Goal: Transaction & Acquisition: Purchase product/service

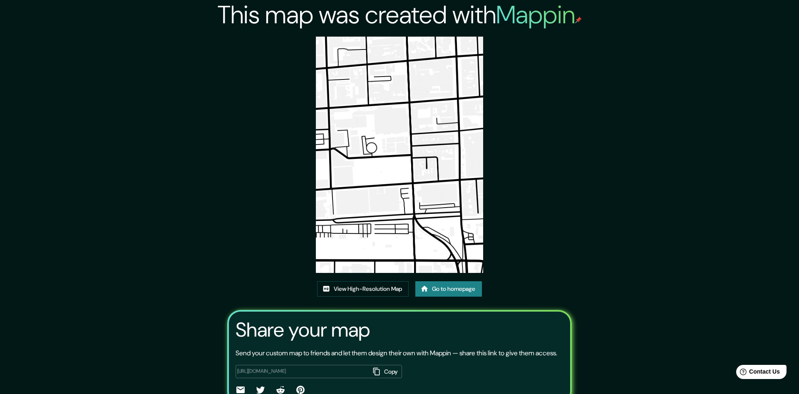
drag, startPoint x: 277, startPoint y: 255, endPoint x: 265, endPoint y: 206, distance: 49.6
click at [275, 248] on div "This map was created with Mappin View High-Resolution Map Go to homepage Share …" at bounding box center [400, 217] width 364 height 434
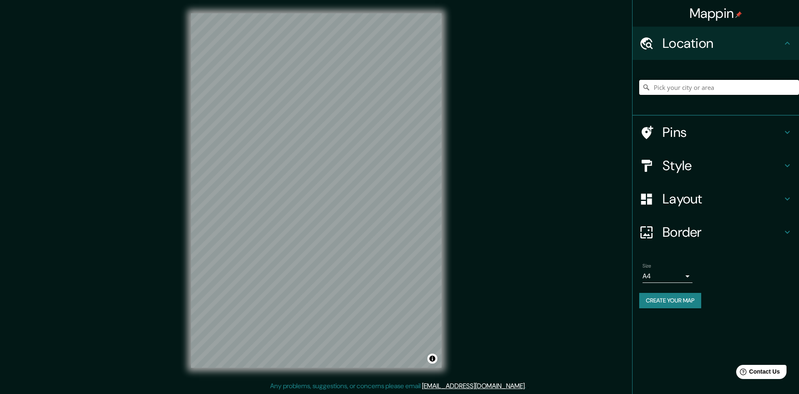
click at [699, 89] on input "Pick your city or area" at bounding box center [719, 87] width 160 height 15
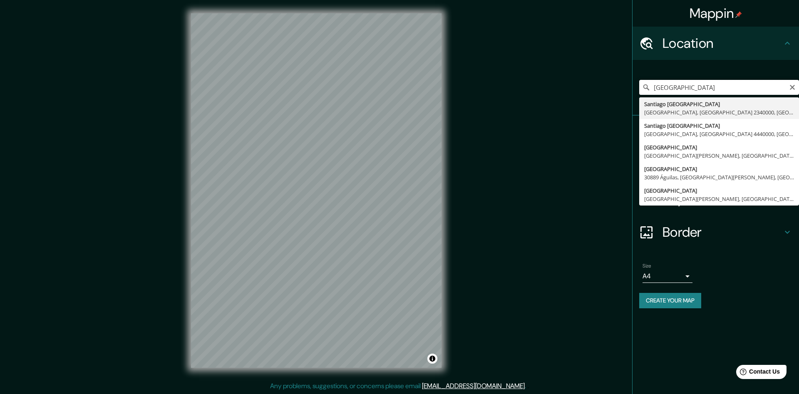
drag, startPoint x: 741, startPoint y: 85, endPoint x: 592, endPoint y: 104, distance: 149.3
click at [639, 95] on input "[GEOGRAPHIC_DATA]" at bounding box center [719, 87] width 160 height 15
type input "[GEOGRAPHIC_DATA]"
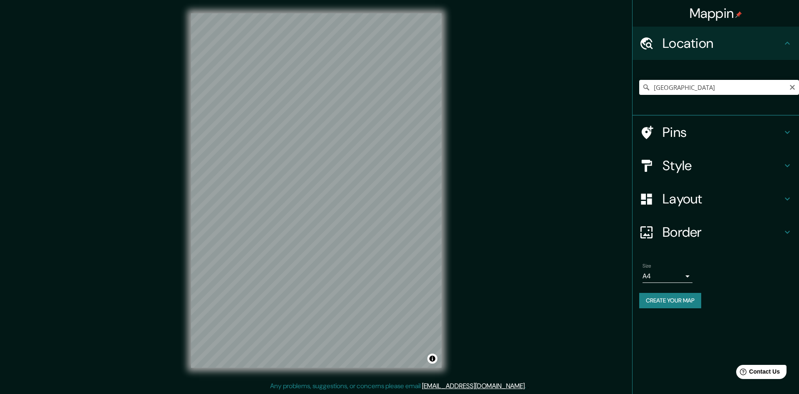
scroll to position [0, 0]
click at [678, 174] on div "Style" at bounding box center [715, 165] width 166 height 33
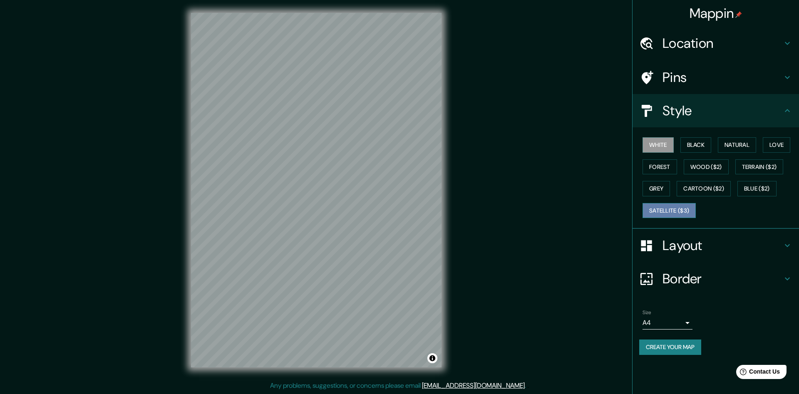
click at [657, 212] on button "Satellite ($3)" at bounding box center [668, 210] width 53 height 15
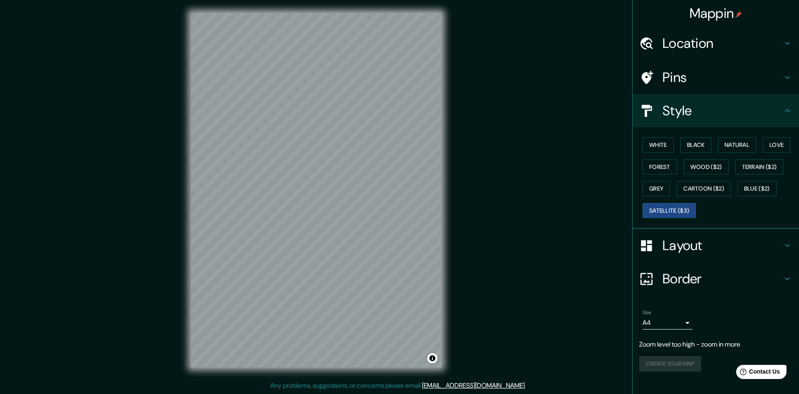
click at [690, 36] on h4 "Location" at bounding box center [722, 43] width 120 height 17
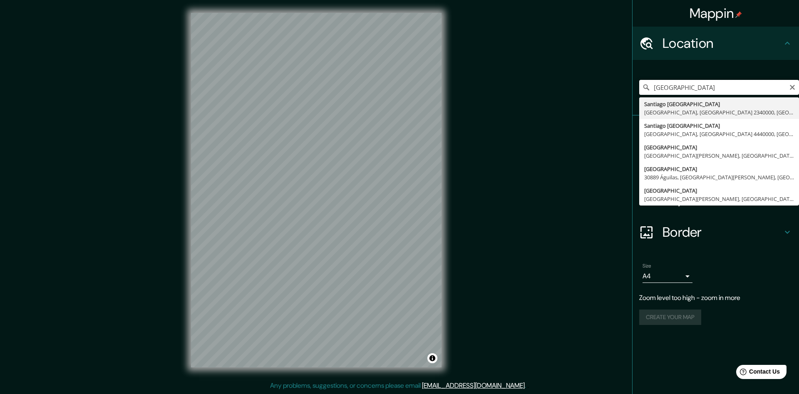
click at [716, 87] on input "[GEOGRAPHIC_DATA]" at bounding box center [719, 87] width 160 height 15
drag, startPoint x: 725, startPoint y: 86, endPoint x: 578, endPoint y: 127, distance: 152.6
click at [639, 95] on input "[GEOGRAPHIC_DATA]" at bounding box center [719, 87] width 160 height 15
type input "A"
drag, startPoint x: 701, startPoint y: 87, endPoint x: 539, endPoint y: 93, distance: 161.5
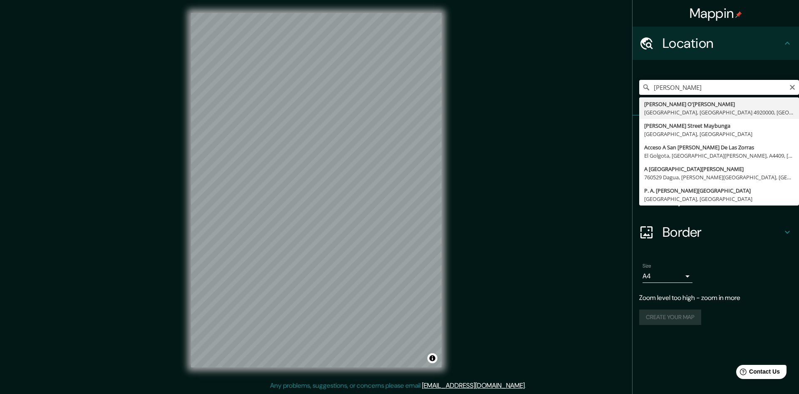
click at [639, 93] on input "[PERSON_NAME]" at bounding box center [719, 87] width 160 height 15
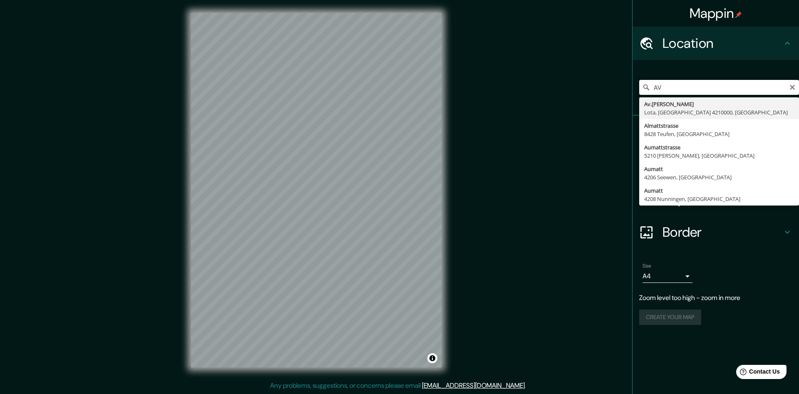
type input "A"
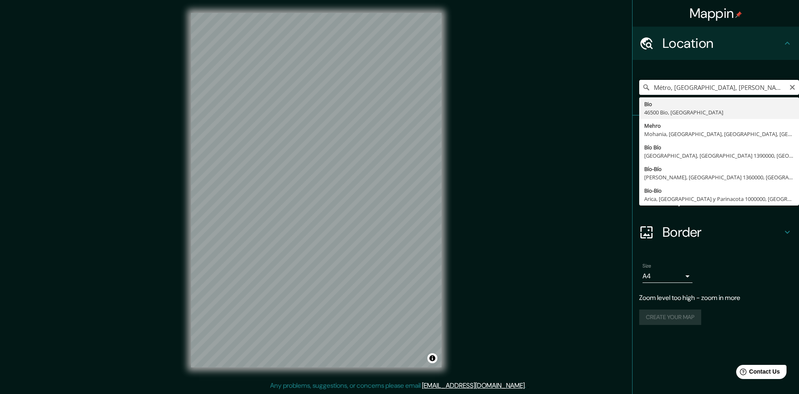
click at [731, 88] on input "Métro, [GEOGRAPHIC_DATA], [PERSON_NAME]" at bounding box center [719, 87] width 160 height 15
drag, startPoint x: 788, startPoint y: 86, endPoint x: 580, endPoint y: 84, distance: 207.2
click at [632, 88] on div "Mappin Location [GEOGRAPHIC_DATA], [GEOGRAPHIC_DATA], [PERSON_NAME] Bio [GEOGRA…" at bounding box center [715, 197] width 167 height 394
drag, startPoint x: 622, startPoint y: 97, endPoint x: 590, endPoint y: 104, distance: 32.6
click at [639, 95] on input "Métro, [GEOGRAPHIC_DATA], [PERSON_NAME]" at bounding box center [719, 87] width 160 height 15
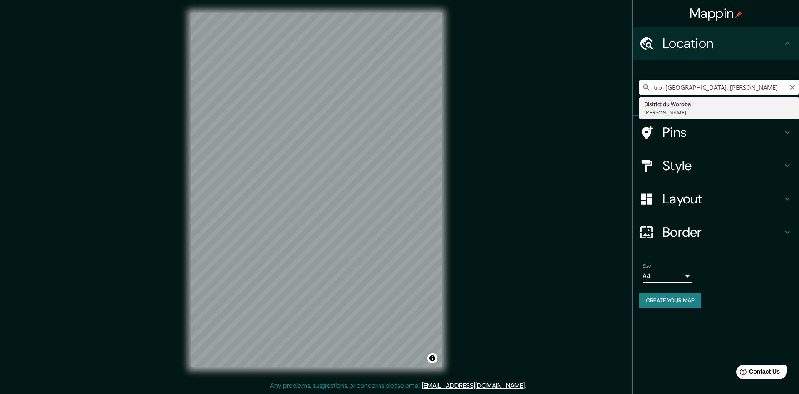
type input "tro, [GEOGRAPHIC_DATA], [PERSON_NAME]"
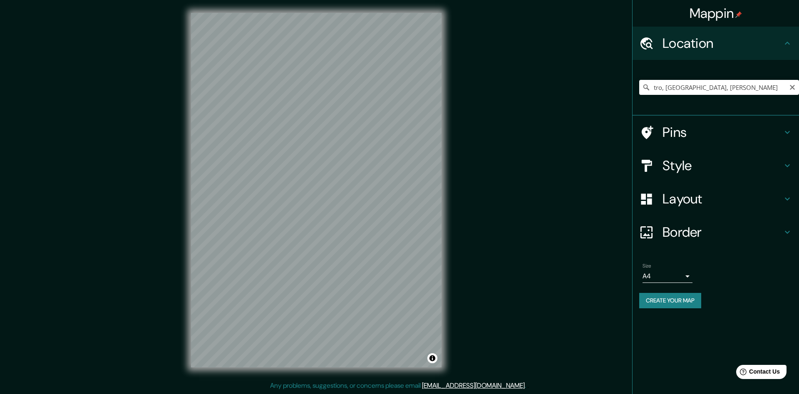
scroll to position [0, 0]
click at [190, 218] on div "© Mapbox © OpenStreetMap Improve this map © Maxar" at bounding box center [316, 190] width 277 height 381
click at [773, 87] on input "tro, [GEOGRAPHIC_DATA], [PERSON_NAME]" at bounding box center [719, 87] width 160 height 15
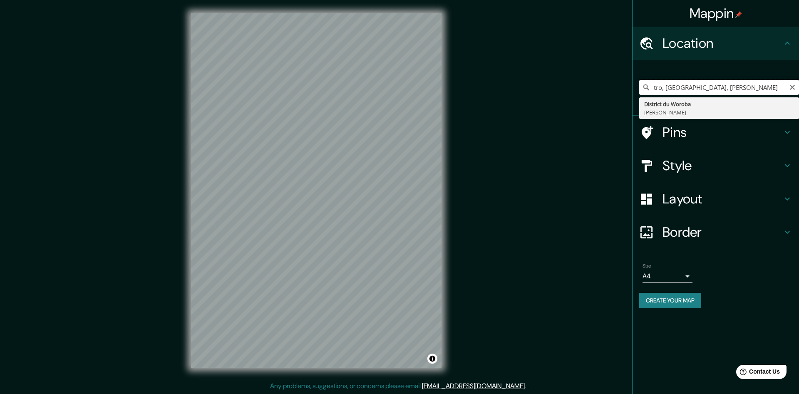
drag, startPoint x: 778, startPoint y: 87, endPoint x: 605, endPoint y: 109, distance: 173.6
click at [639, 95] on input "tro, [GEOGRAPHIC_DATA], [PERSON_NAME]" at bounding box center [719, 87] width 160 height 15
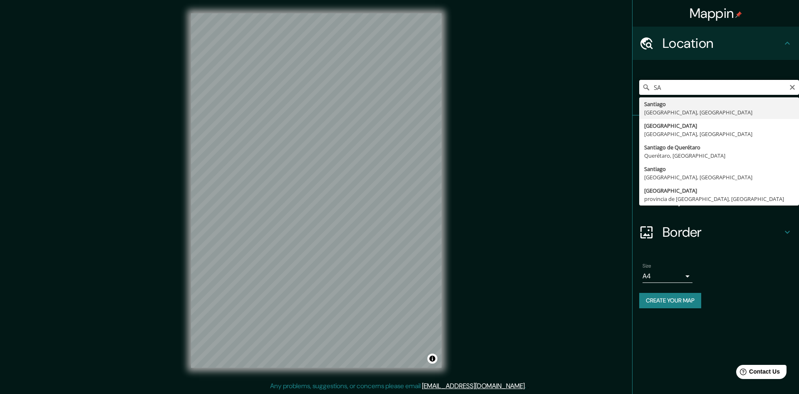
type input "S"
type input "[GEOGRAPHIC_DATA], [GEOGRAPHIC_DATA]"
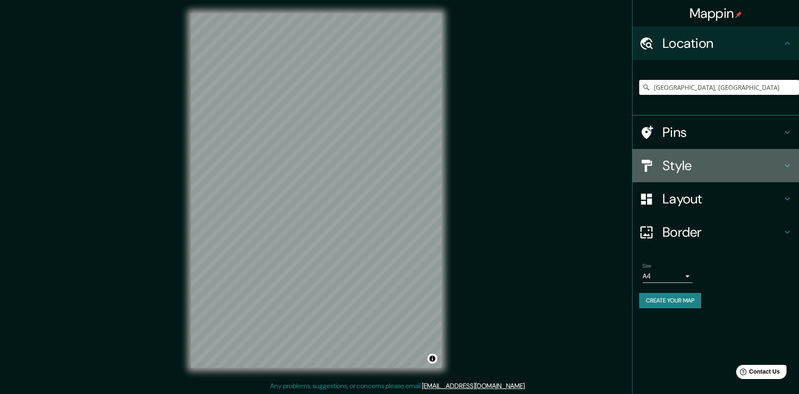
click at [671, 166] on h4 "Style" at bounding box center [722, 165] width 120 height 17
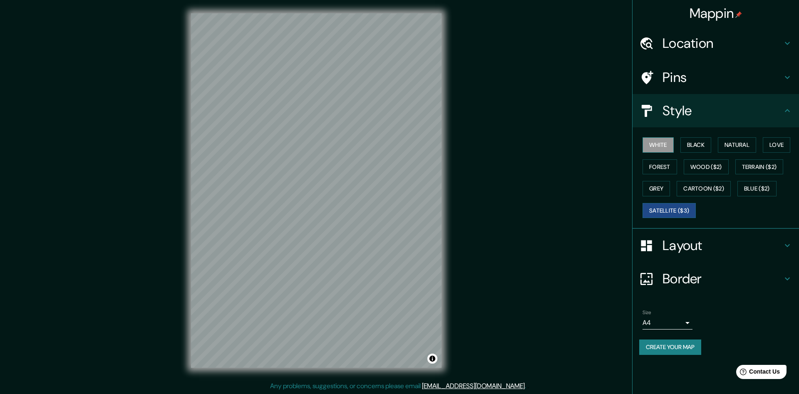
click at [659, 141] on button "White" at bounding box center [657, 144] width 31 height 15
drag, startPoint x: 694, startPoint y: 143, endPoint x: 689, endPoint y: 144, distance: 4.2
click at [693, 144] on button "Black" at bounding box center [695, 144] width 31 height 15
click at [654, 148] on button "White" at bounding box center [657, 144] width 31 height 15
click at [696, 144] on button "Black" at bounding box center [695, 144] width 31 height 15
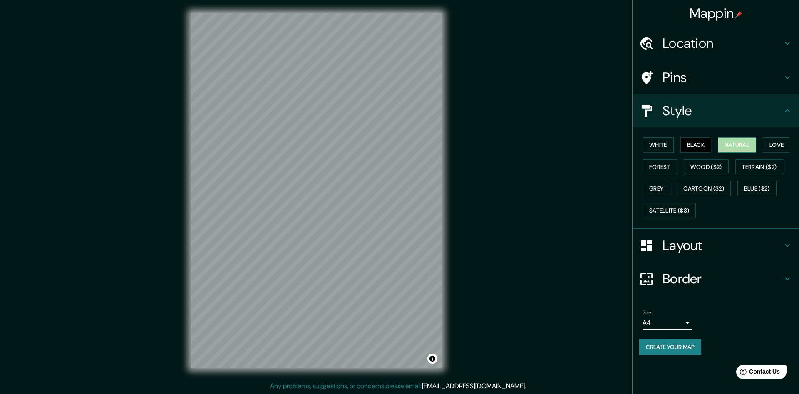
click at [745, 143] on button "Natural" at bounding box center [737, 144] width 38 height 15
click at [669, 168] on button "Forest" at bounding box center [659, 166] width 35 height 15
click at [704, 160] on button "Wood ($2)" at bounding box center [706, 166] width 45 height 15
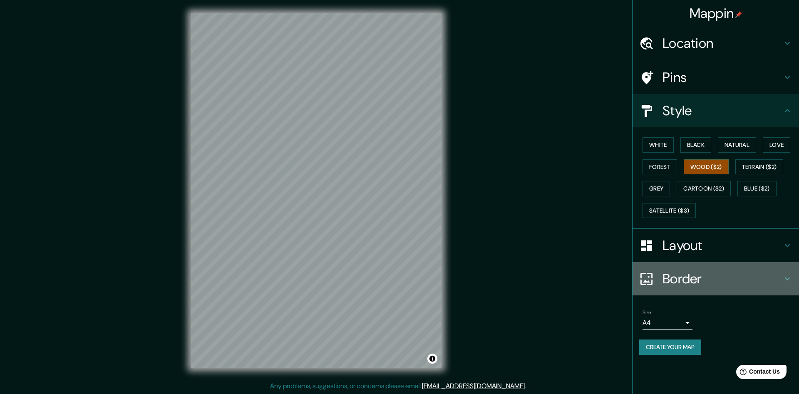
click at [686, 279] on h4 "Border" at bounding box center [722, 278] width 120 height 17
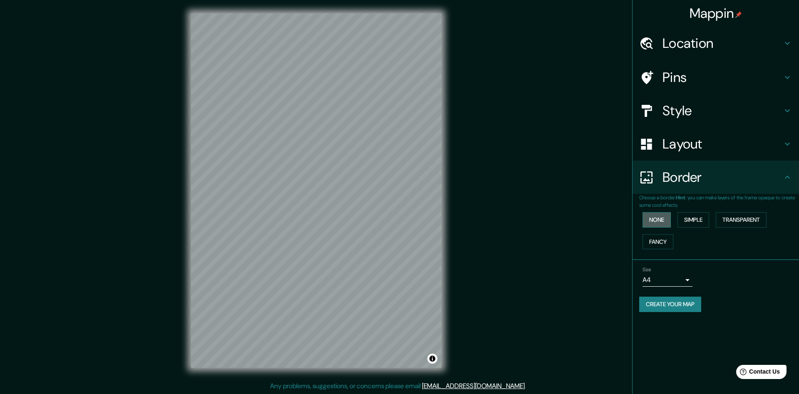
click at [666, 223] on button "None" at bounding box center [656, 219] width 28 height 15
click at [699, 222] on button "Simple" at bounding box center [693, 219] width 32 height 15
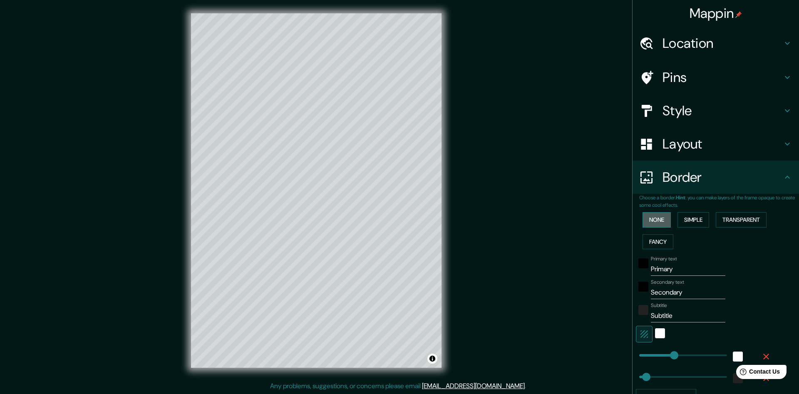
click at [654, 223] on button "None" at bounding box center [656, 219] width 28 height 15
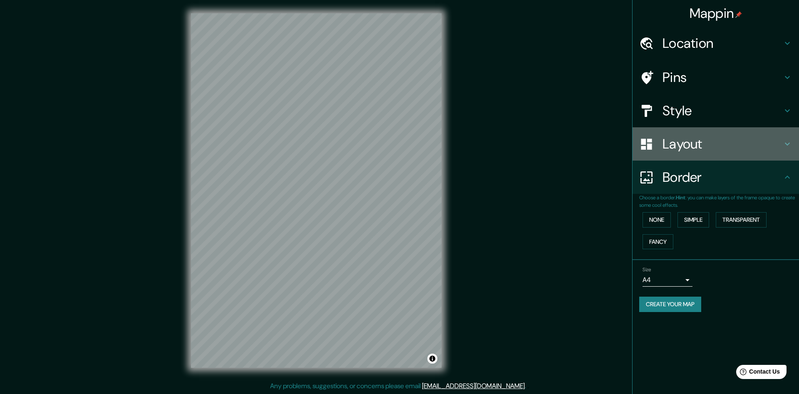
click at [699, 149] on h4 "Layout" at bounding box center [722, 144] width 120 height 17
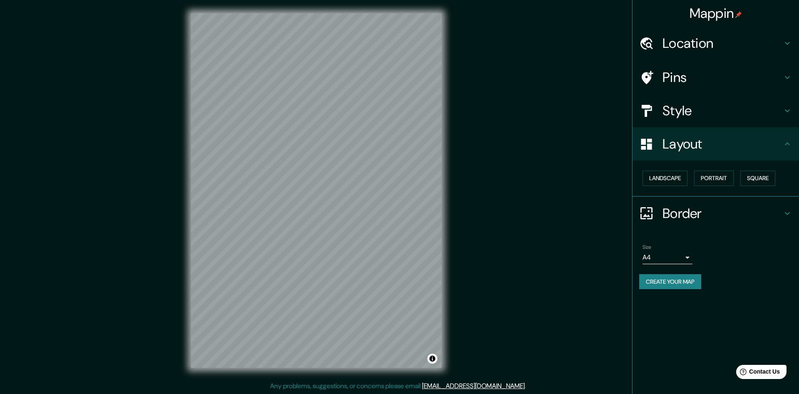
click at [676, 111] on h4 "Style" at bounding box center [722, 110] width 120 height 17
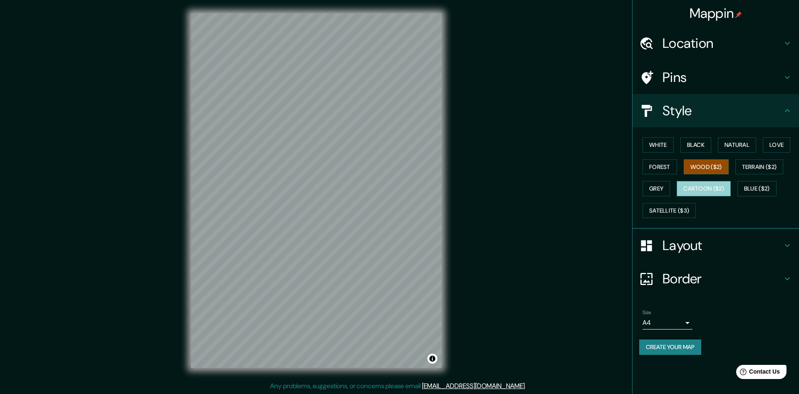
click at [709, 191] on button "Cartoon ($2)" at bounding box center [703, 188] width 54 height 15
click at [652, 189] on button "Grey" at bounding box center [655, 188] width 27 height 15
click at [666, 318] on body "Mappin Location [GEOGRAPHIC_DATA], [GEOGRAPHIC_DATA] Pins Style [PERSON_NAME] B…" at bounding box center [399, 197] width 799 height 394
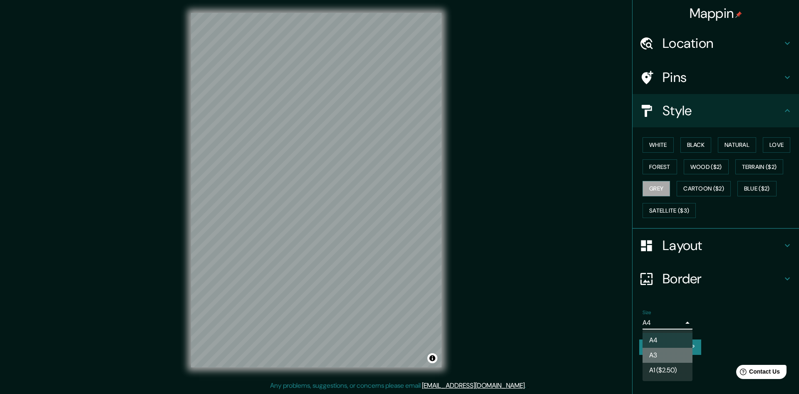
click at [654, 356] on li "A3" at bounding box center [667, 355] width 50 height 15
click at [678, 322] on body "Mappin Location [GEOGRAPHIC_DATA], [GEOGRAPHIC_DATA] Pins Style [PERSON_NAME] B…" at bounding box center [399, 197] width 799 height 394
click at [684, 321] on div at bounding box center [399, 197] width 799 height 394
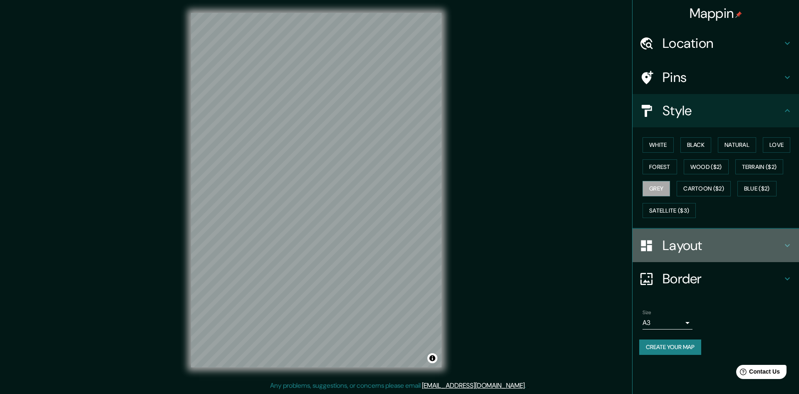
click at [686, 243] on h4 "Layout" at bounding box center [722, 245] width 120 height 17
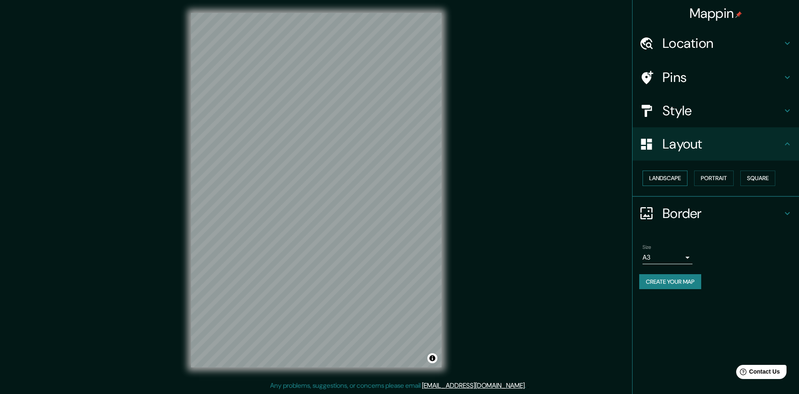
click at [670, 180] on button "Landscape" at bounding box center [664, 178] width 45 height 15
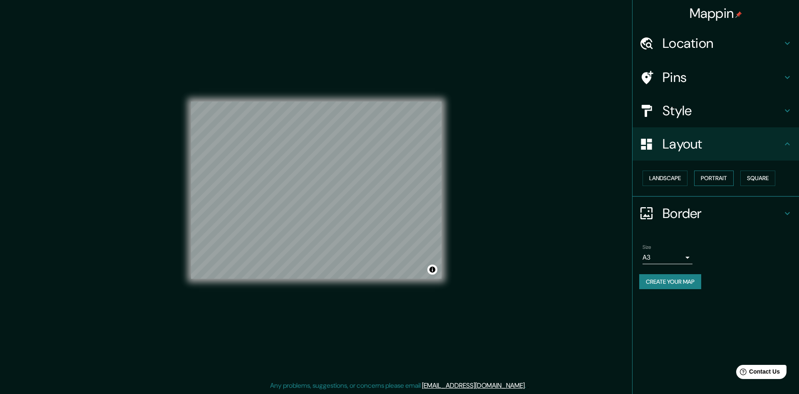
click at [708, 179] on button "Portrait" at bounding box center [714, 178] width 40 height 15
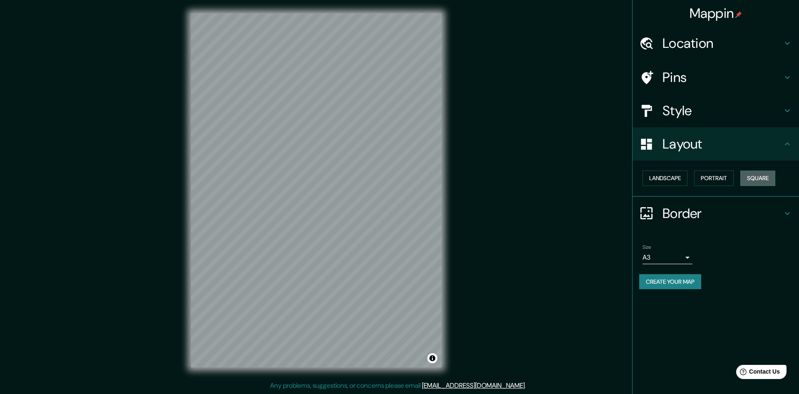
click at [769, 176] on button "Square" at bounding box center [757, 178] width 35 height 15
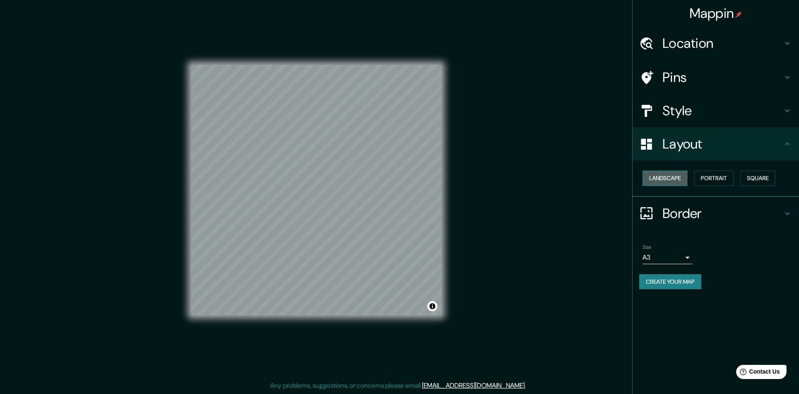
click at [659, 178] on button "Landscape" at bounding box center [664, 178] width 45 height 15
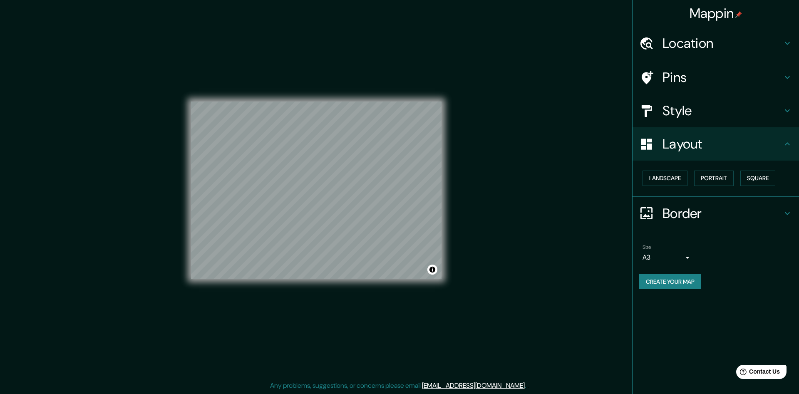
click at [686, 285] on button "Create your map" at bounding box center [670, 281] width 62 height 15
click at [557, 257] on div "Mappin Location [GEOGRAPHIC_DATA], [GEOGRAPHIC_DATA] Pins Style Layout Landscap…" at bounding box center [399, 197] width 799 height 394
click at [524, 265] on div "Mappin Location [GEOGRAPHIC_DATA], [GEOGRAPHIC_DATA] Pins Style Layout Landscap…" at bounding box center [399, 197] width 799 height 394
click at [572, 357] on div "Mappin Location [GEOGRAPHIC_DATA], [GEOGRAPHIC_DATA] Pins Style Layout Landscap…" at bounding box center [399, 197] width 799 height 394
drag, startPoint x: 521, startPoint y: 292, endPoint x: 471, endPoint y: 288, distance: 50.1
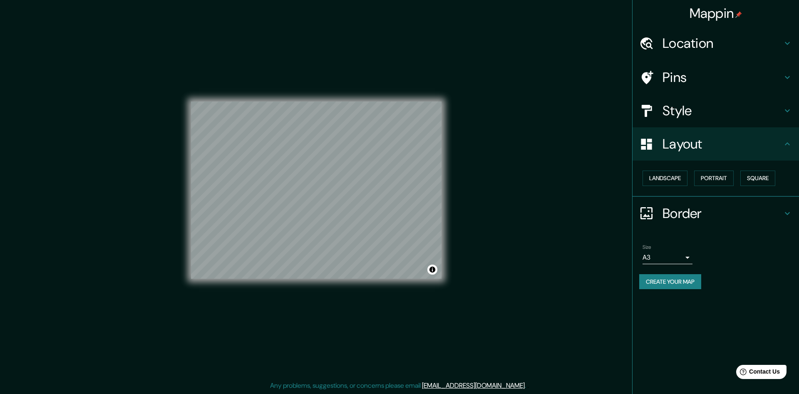
click at [510, 291] on div "Mappin Location [GEOGRAPHIC_DATA], [GEOGRAPHIC_DATA] Pins Style Layout Landscap…" at bounding box center [399, 197] width 799 height 394
click at [677, 141] on h4 "Layout" at bounding box center [722, 144] width 120 height 17
click at [682, 149] on h4 "Layout" at bounding box center [722, 144] width 120 height 17
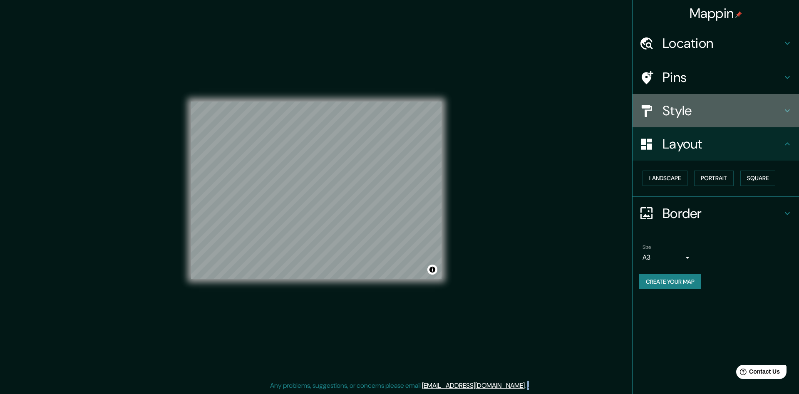
click at [679, 111] on h4 "Style" at bounding box center [722, 110] width 120 height 17
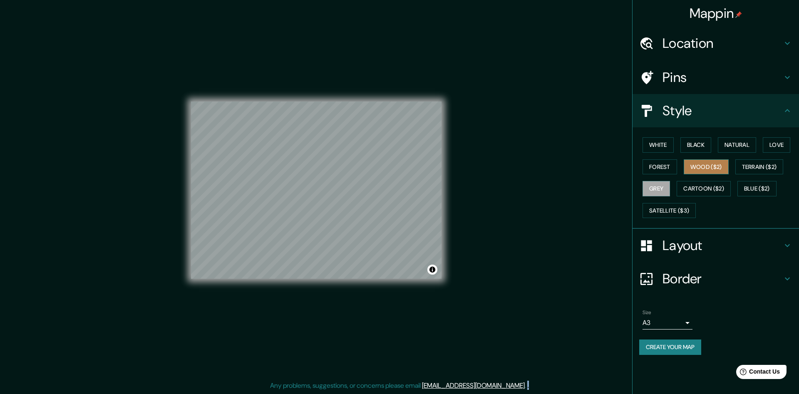
click at [699, 166] on button "Wood ($2)" at bounding box center [706, 166] width 45 height 15
click at [654, 183] on button "Grey" at bounding box center [655, 188] width 27 height 15
click at [691, 189] on button "Cartoon ($2)" at bounding box center [703, 188] width 54 height 15
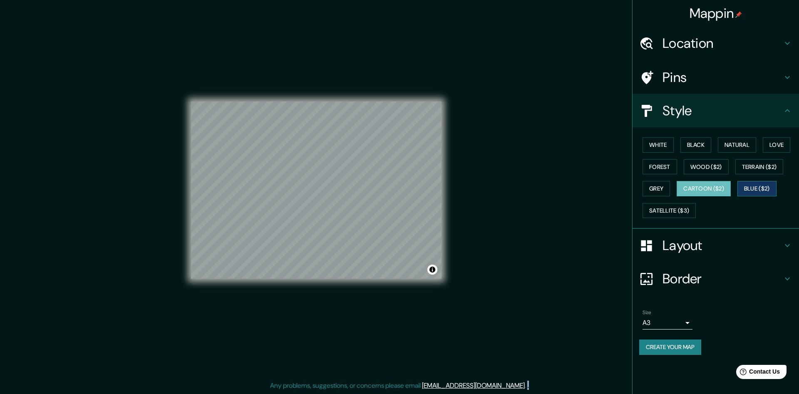
click at [761, 189] on button "Blue ($2)" at bounding box center [756, 188] width 39 height 15
click at [671, 209] on button "Satellite ($3)" at bounding box center [668, 210] width 53 height 15
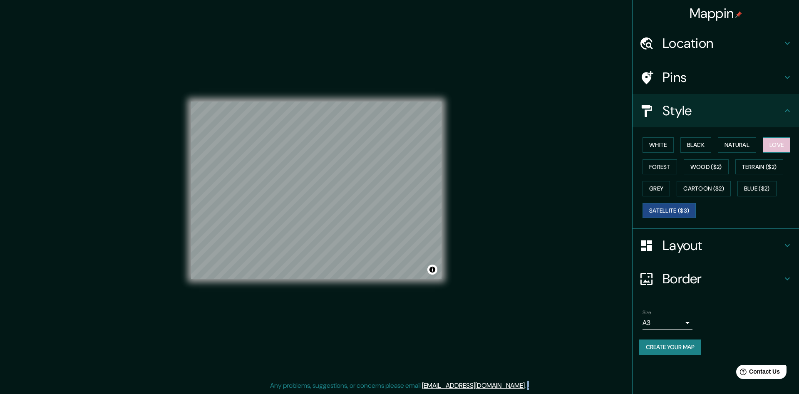
click at [783, 143] on button "Love" at bounding box center [776, 144] width 27 height 15
click at [743, 139] on button "Natural" at bounding box center [737, 144] width 38 height 15
click at [691, 144] on button "Black" at bounding box center [695, 144] width 31 height 15
click at [665, 170] on button "Forest" at bounding box center [659, 166] width 35 height 15
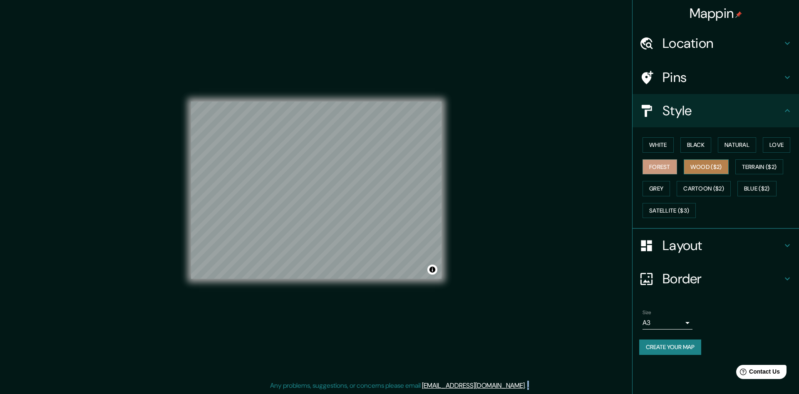
click at [695, 168] on button "Wood ($2)" at bounding box center [706, 166] width 45 height 15
click at [761, 168] on button "Terrain ($2)" at bounding box center [759, 166] width 48 height 15
